Goal: Navigation & Orientation: Find specific page/section

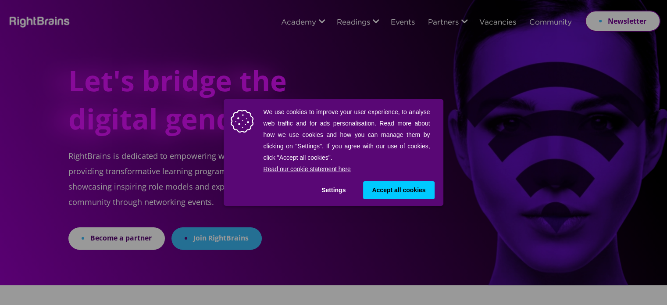
click at [335, 189] on button "Settings" at bounding box center [334, 190] width 42 height 18
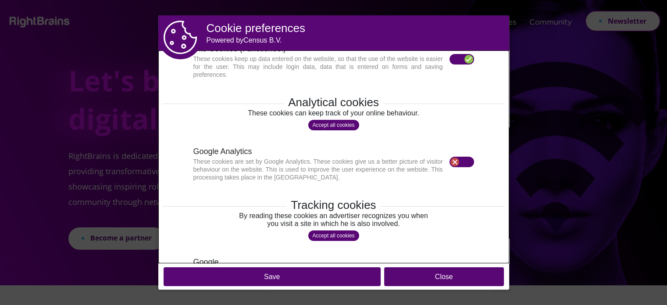
scroll to position [26, 0]
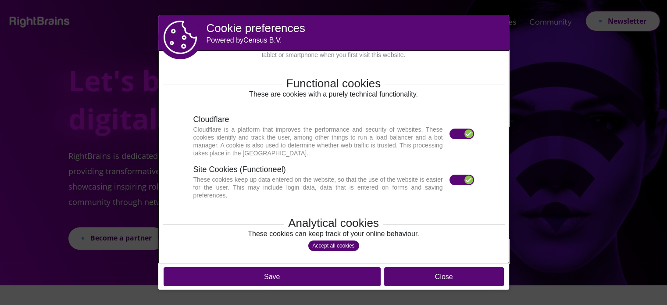
click at [449, 180] on label at bounding box center [461, 179] width 25 height 11
click at [449, 132] on label at bounding box center [461, 133] width 25 height 11
click at [451, 132] on label at bounding box center [461, 133] width 25 height 11
click at [459, 134] on label at bounding box center [461, 133] width 25 height 11
drag, startPoint x: 462, startPoint y: 133, endPoint x: 408, endPoint y: 136, distance: 54.0
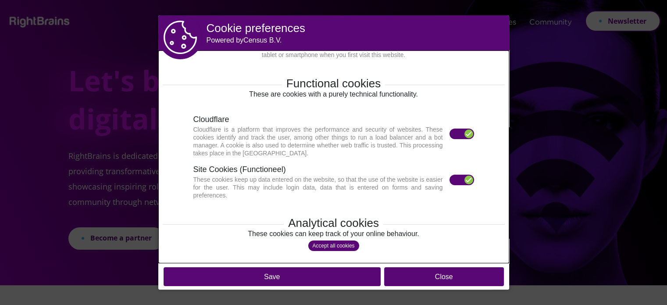
click at [407, 136] on section "Cloudflare Cloudflare is a platform that improves the performance and security …" at bounding box center [333, 135] width 281 height 43
click at [407, 178] on div "These cookies keep up data entered on the website, so that the use of the websi…" at bounding box center [321, 187] width 256 height 24
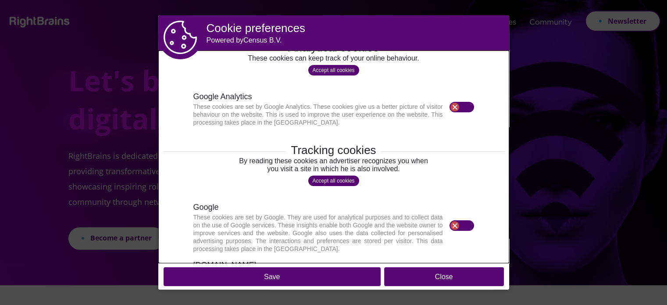
scroll to position [289, 0]
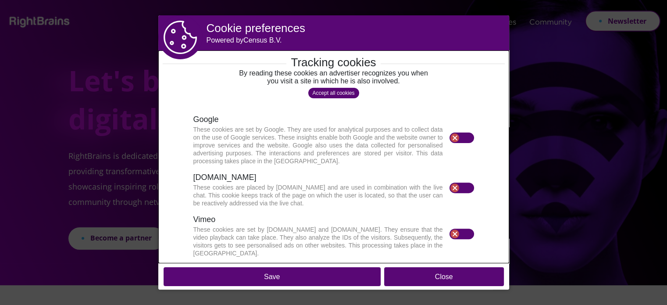
click at [273, 276] on button "Save" at bounding box center [272, 276] width 217 height 19
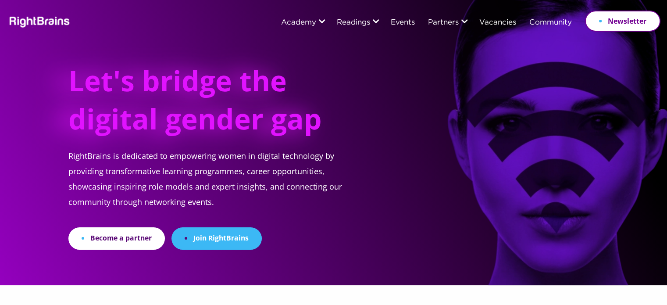
drag, startPoint x: 68, startPoint y: 153, endPoint x: 227, endPoint y: 196, distance: 164.1
click at [227, 196] on p "RightBrains is dedicated to empowering women in digital technology by providing…" at bounding box center [215, 187] width 295 height 79
copy p "RightBrains is dedicated to empowering women in digital technology by providing…"
click at [385, 86] on div "Let's bridge the digital gender gap RightBrains is dedicated to empowering wome…" at bounding box center [334, 124] width 654 height 249
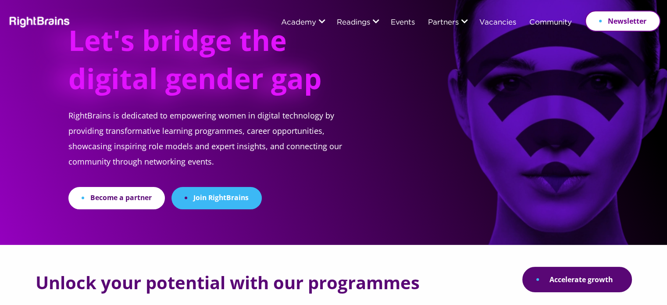
scroll to position [0, 0]
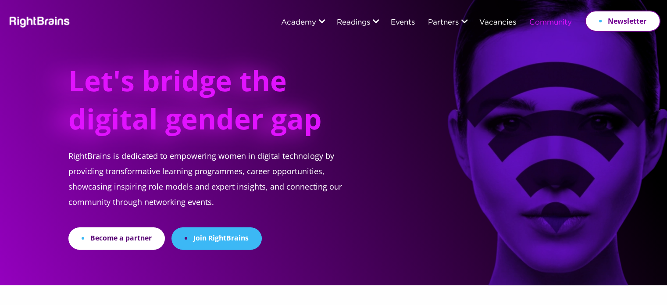
click at [548, 23] on link "Community" at bounding box center [550, 23] width 43 height 8
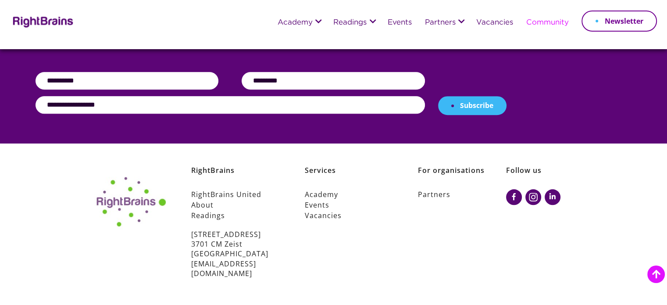
scroll to position [670, 0]
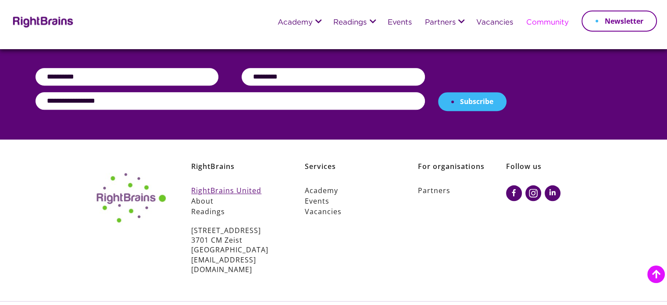
click at [232, 185] on link "RightBrains United" at bounding box center [235, 190] width 88 height 11
